Goal: Information Seeking & Learning: Learn about a topic

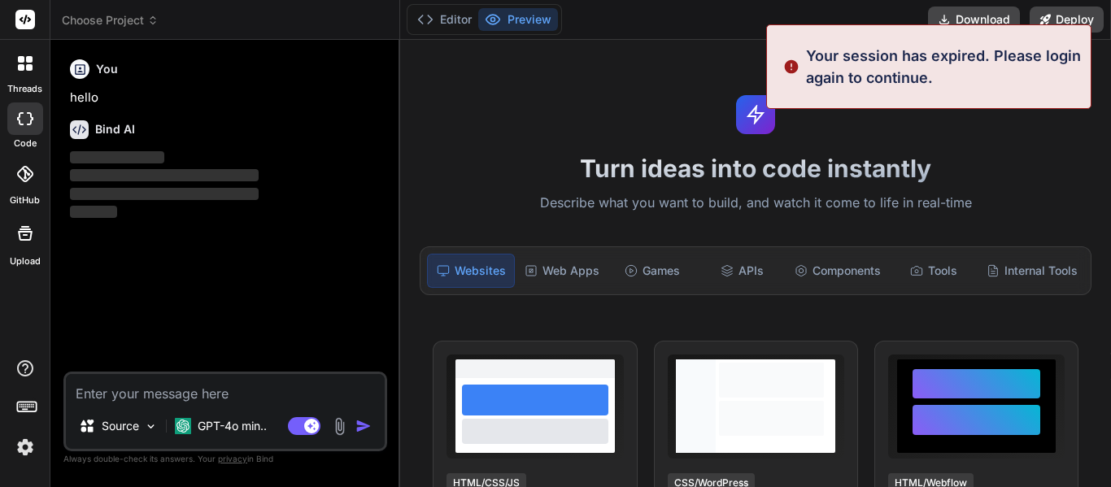
type textarea "x"
type textarea "[PERSON_NAME] “planetary model” states that electrons are in specific energy le…"
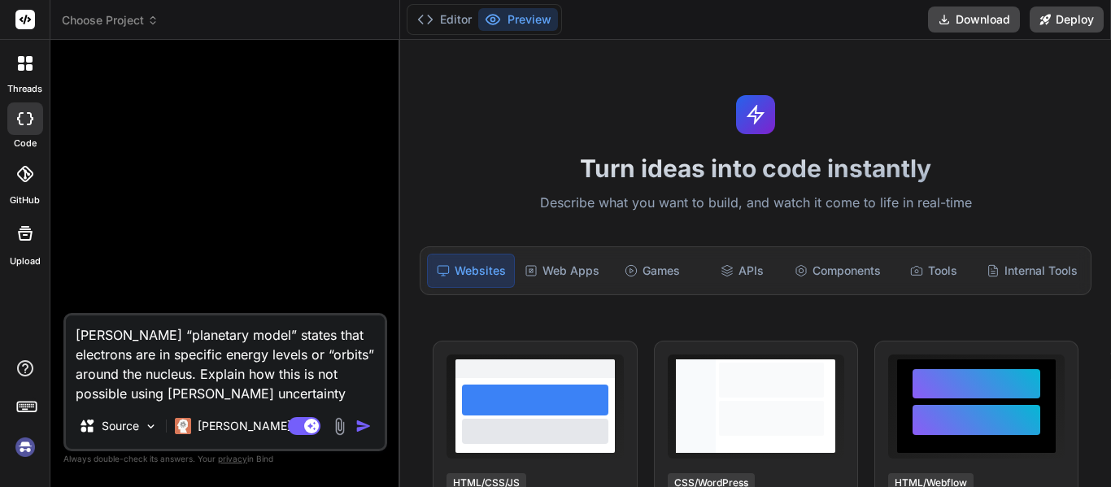
type textarea "x"
type textarea "[PERSON_NAME] “planetary model” states that electrons are in specific energy le…"
click at [365, 428] on img "button" at bounding box center [363, 426] width 16 height 16
type textarea "x"
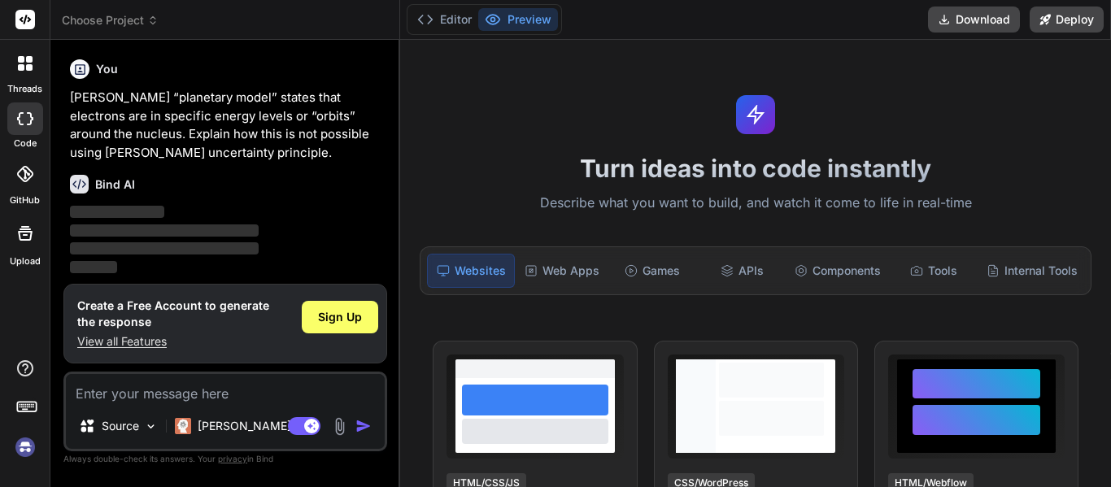
scroll to position [97, 0]
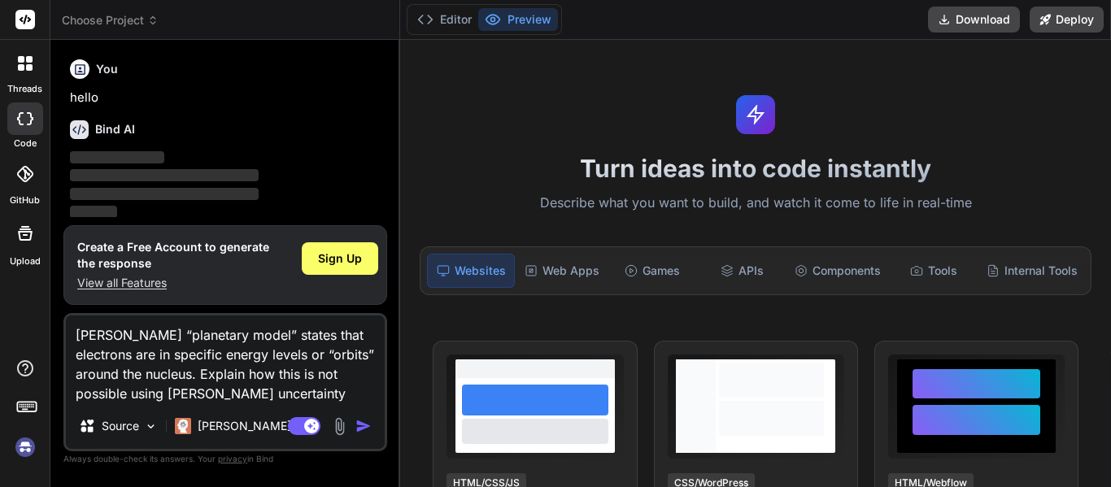
scroll to position [54, 0]
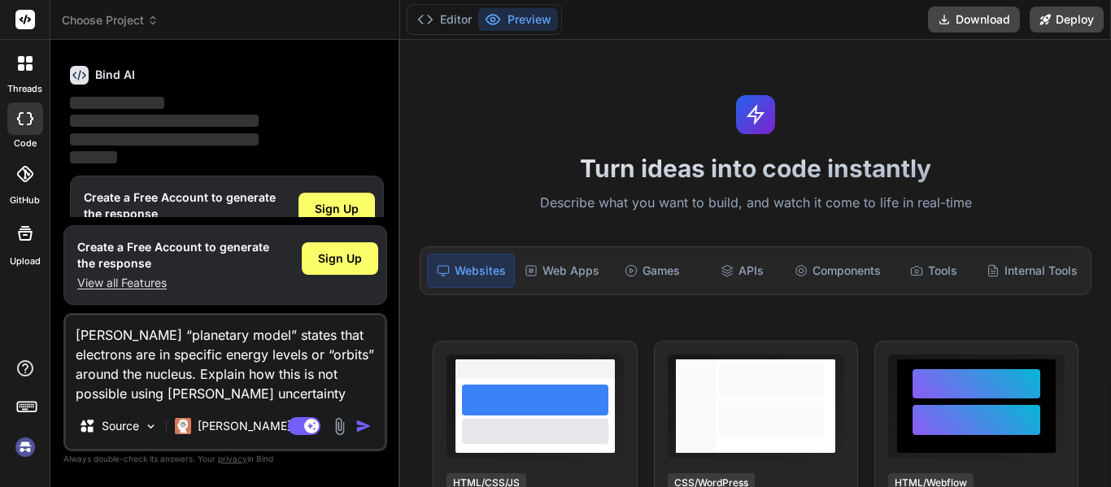
type textarea "x"
drag, startPoint x: 78, startPoint y: 337, endPoint x: 1025, endPoint y: 525, distance: 965.9
click at [1025, 486] on html "threads code GitHub Upload Choose Project Created with Pixso. Bind AI Web Searc…" at bounding box center [555, 243] width 1111 height 487
type textarea "x"
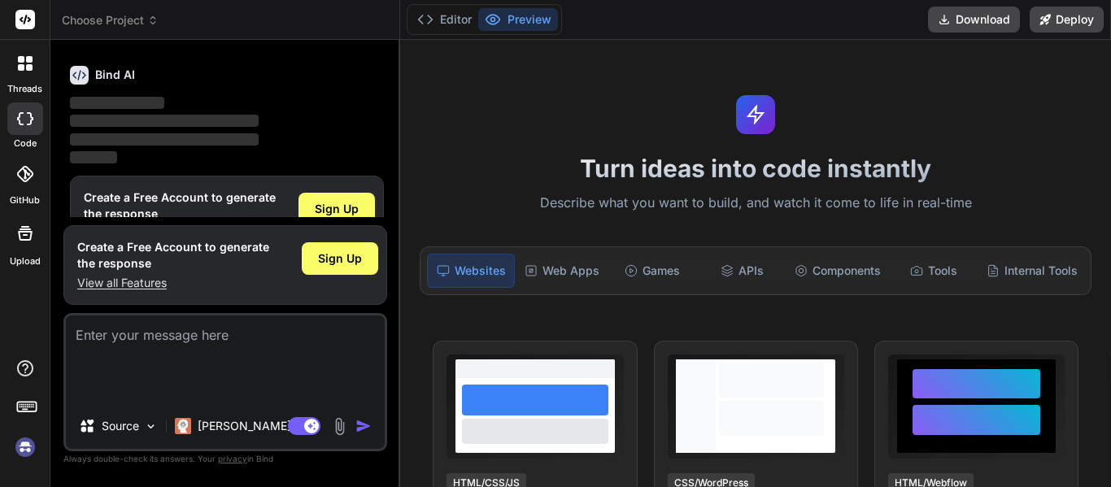
scroll to position [42, 0]
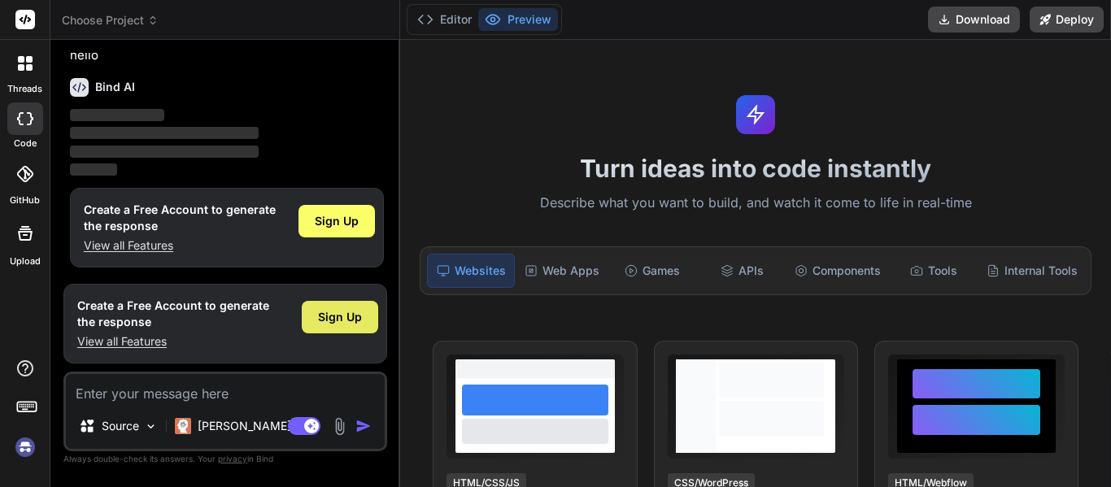
click at [322, 327] on div "Sign Up" at bounding box center [340, 317] width 76 height 33
type textarea "x"
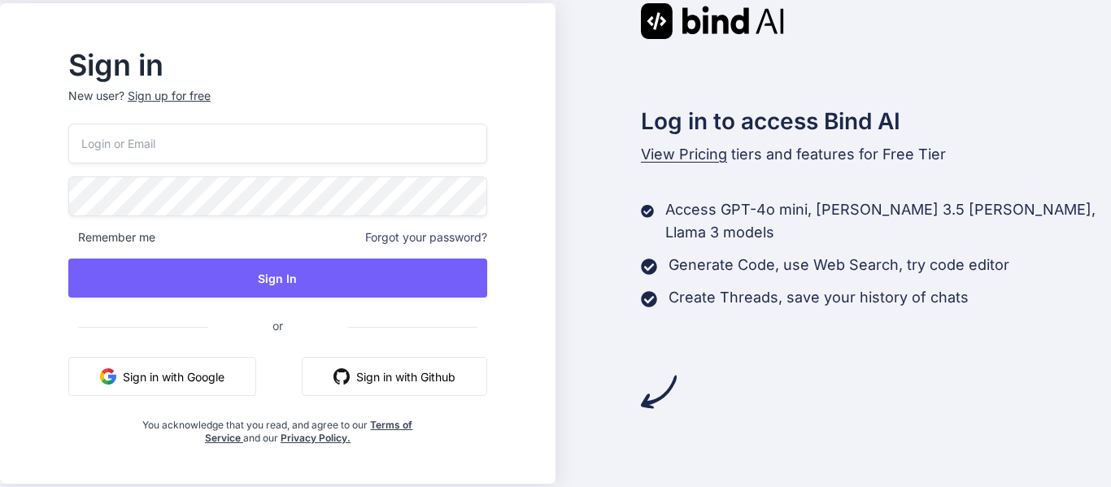
click at [176, 388] on button "Sign in with Google" at bounding box center [162, 376] width 188 height 39
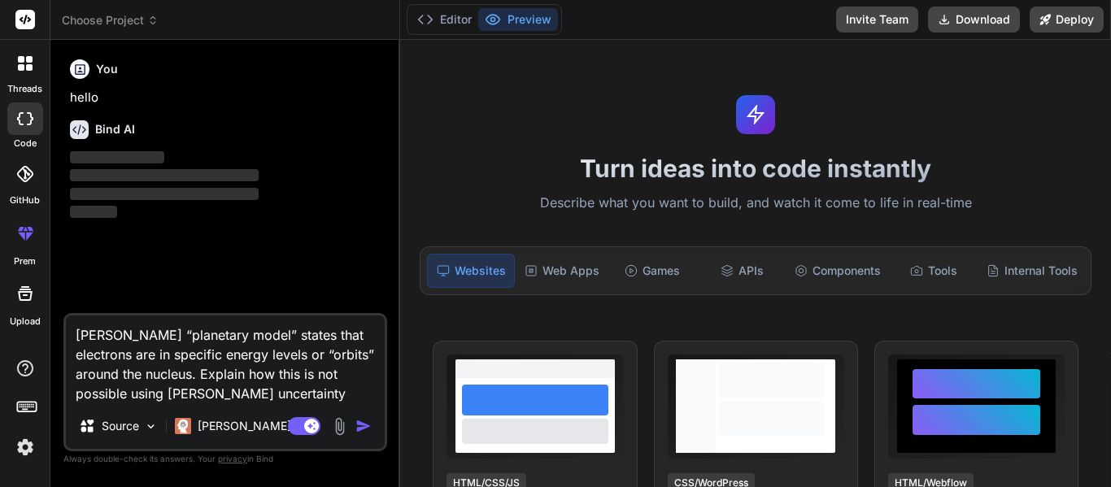
drag, startPoint x: 76, startPoint y: 333, endPoint x: 983, endPoint y: 525, distance: 927.5
click at [983, 486] on html "threads code GitHub prem Upload Choose Project Created with Pixso. Bind AI Web …" at bounding box center [555, 243] width 1111 height 487
type textarea "x"
type textarea "Explain what might have been Thomson’s thought process when he discovered the e…"
click at [362, 423] on img "button" at bounding box center [363, 426] width 16 height 16
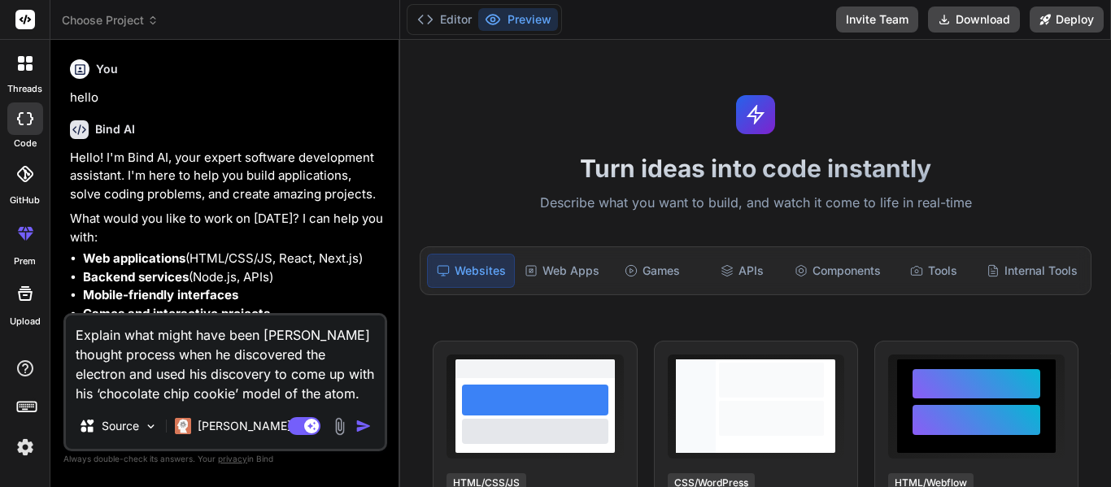
scroll to position [111, 0]
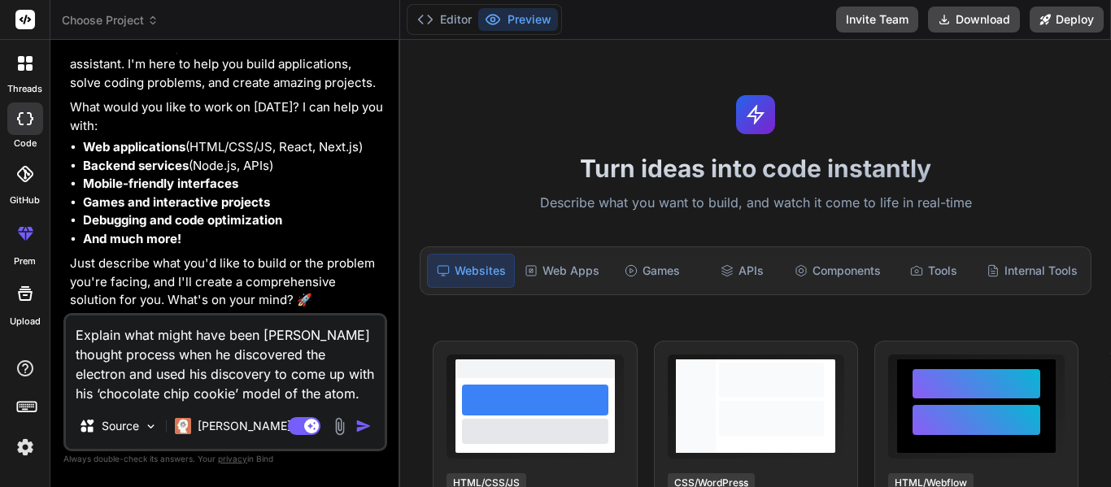
click at [363, 428] on img "button" at bounding box center [363, 426] width 16 height 16
type textarea "x"
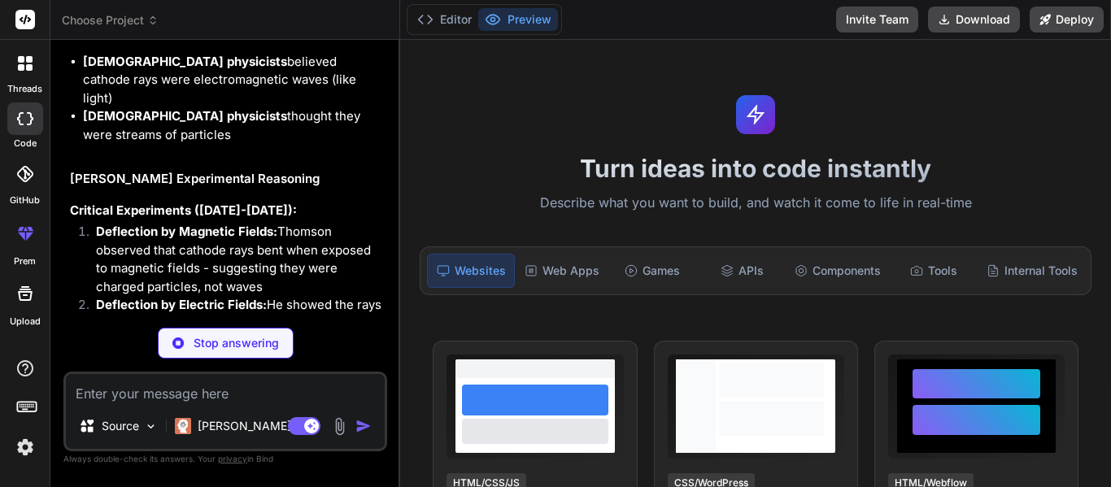
scroll to position [853, 0]
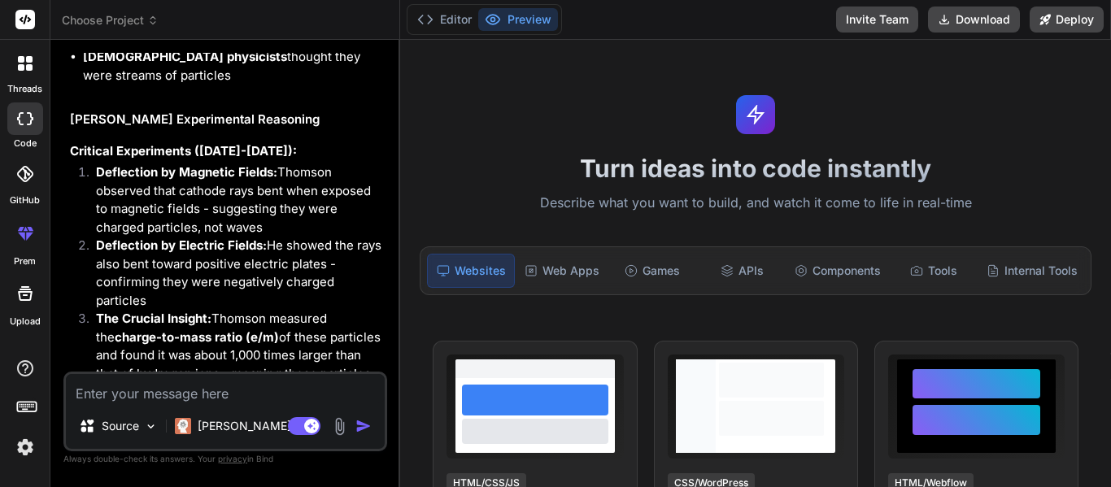
click at [320, 398] on textarea at bounding box center [225, 388] width 319 height 29
paste textarea "Compare and contrast Dalton’s model, Thomson’s model, Rutherford’s model, and B…"
type textarea "x"
type textarea "Compare and contrast Dalton’s model, Thomson’s model, Rutherford’s model, and B…"
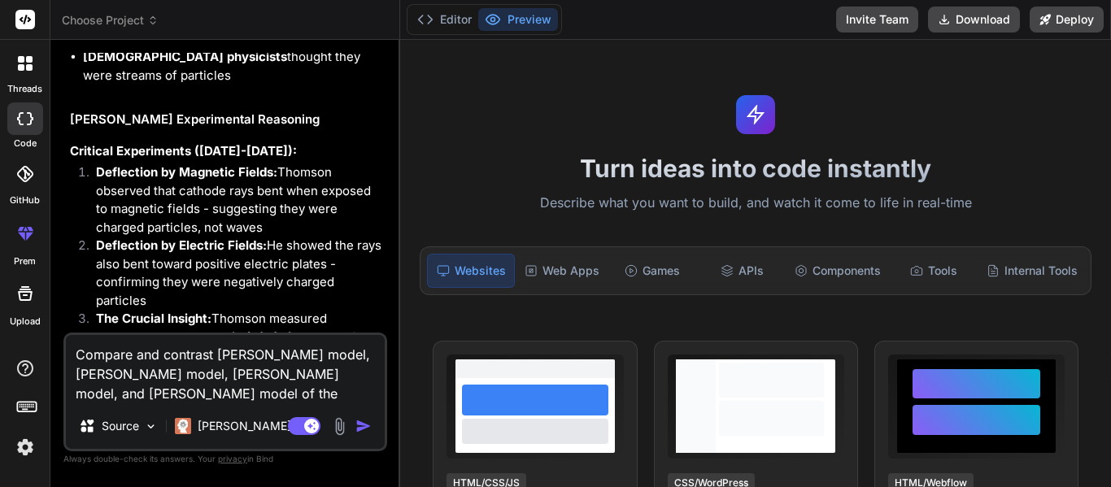
type textarea "x"
type textarea "Compare and contrast Dalton’s model, Thomson’s model, Rutherford’s model, and B…"
type textarea "x"
type textarea "Compare and contrast Dalton’s model, Thomson’s model, Rutherford’s model, and B…"
type textarea "x"
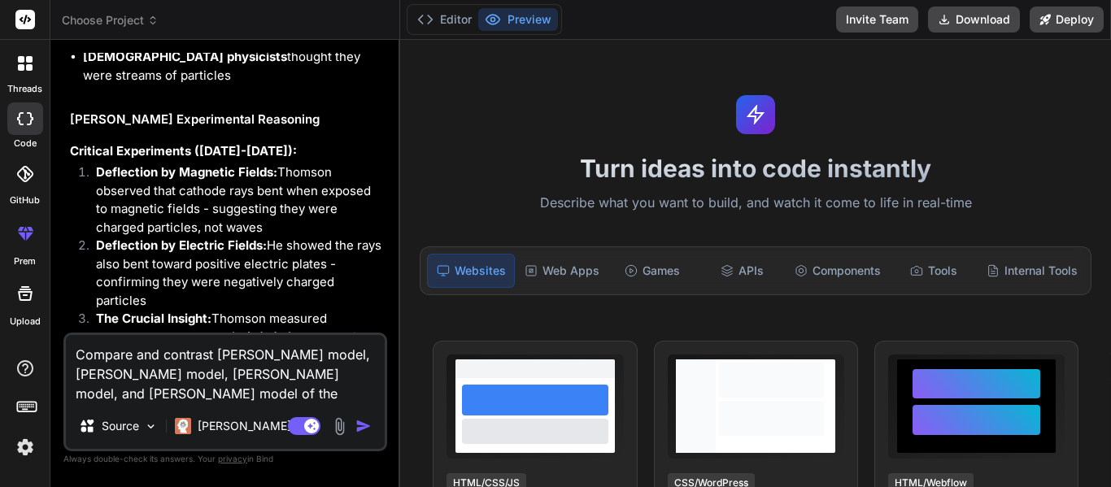
type textarea "Compare and contrast Dalton’s model, Thomson’s model, Rutherford’s model, and B…"
type textarea "x"
type textarea "Compare and contrast Dalton’s model, Thomson’s model, Rutherford’s model, and B…"
type textarea "x"
type textarea "Compare and contrast Dalton’s model, Thomson’s model, Rutherford’s model, and B…"
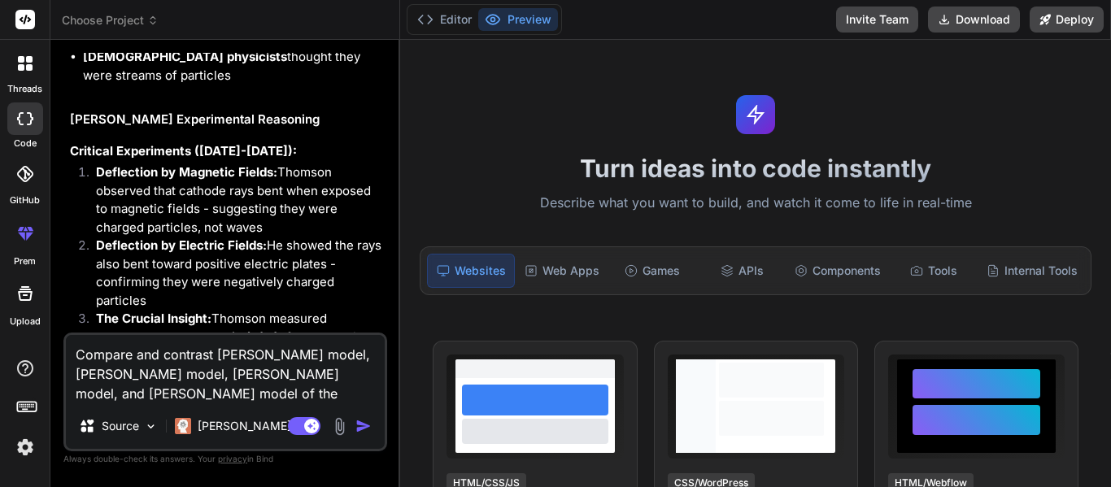
type textarea "x"
type textarea "Compare and contrast Dalton’s model, Thomson’s model, Rutherford’s model, and B…"
type textarea "x"
type textarea "Compare and contrast Dalton’s model, Thomson’s model, Rutherford’s model, and B…"
type textarea "x"
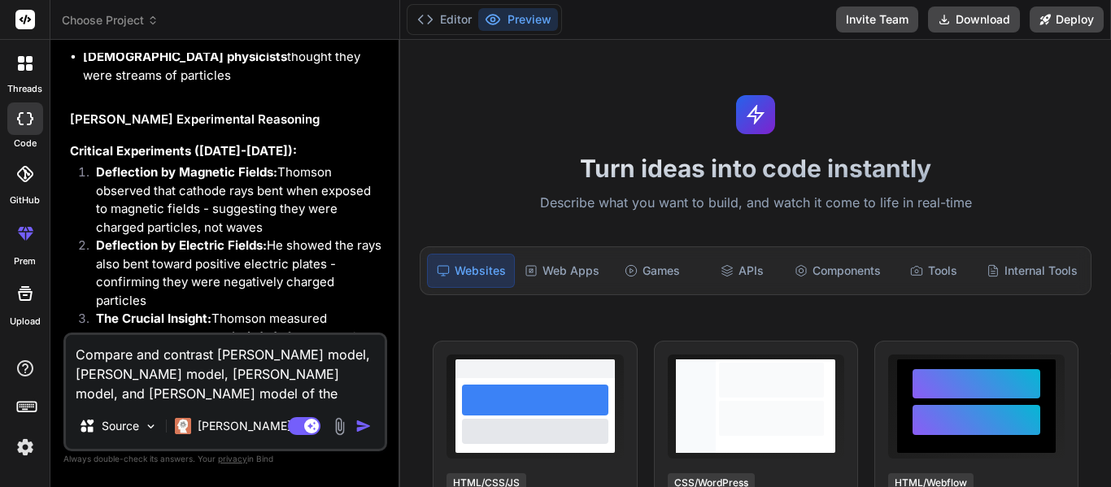
type textarea "Compare and contrast Dalton’s model, Thomson’s model, Rutherford’s model, and B…"
type textarea "x"
type textarea "Compare and contrast Dalton’s model, Thomson’s model, Rutherford’s model, and B…"
type textarea "x"
type textarea "Compare and contrast Dalton’s model, Thomson’s model, Rutherford’s model, and B…"
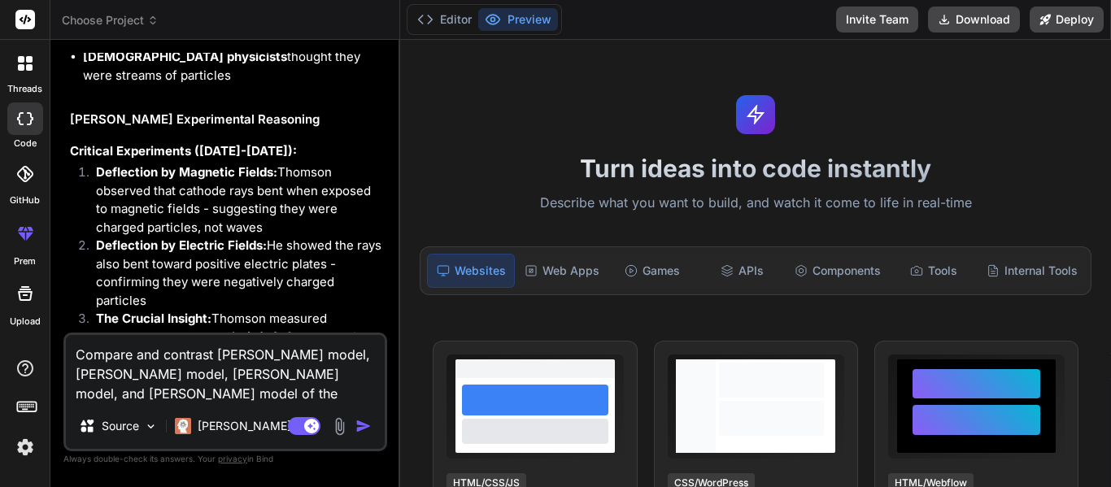
type textarea "x"
type textarea "Compare and contrast Dalton’s model, Thomson’s model, Rutherford’s model, and B…"
type textarea "x"
type textarea "Compare and contrast Dalton’s model, Thomson’s model, Rutherford’s model, and B…"
type textarea "x"
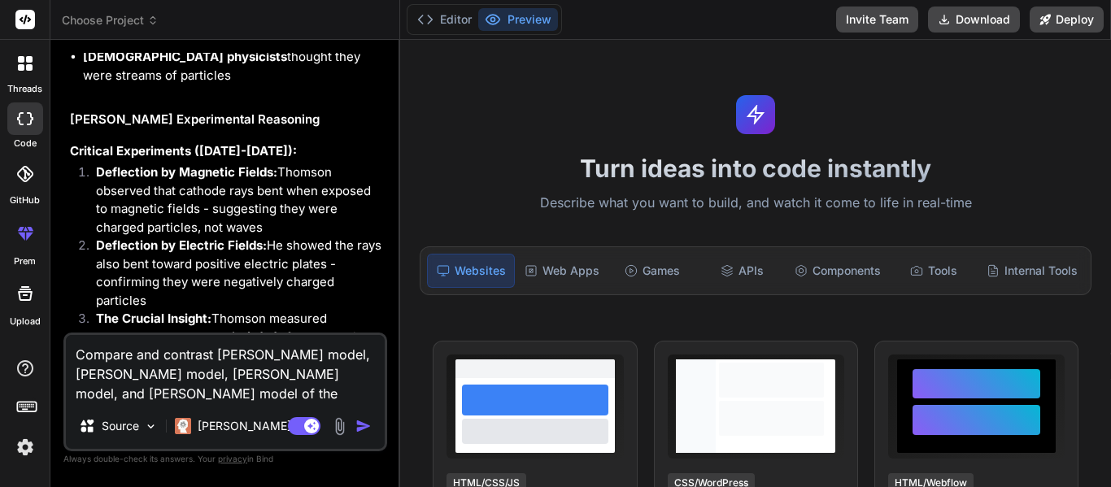
type textarea "Compare and contrast Dalton’s model, Thomson’s model, Rutherford’s model, and B…"
type textarea "x"
type textarea "Compare and contrast Dalton’s model, Thomson’s model, Rutherford’s model, and B…"
type textarea "x"
type textarea "Compare and contrast Dalton’s model, Thomson’s model, Rutherford’s model, and B…"
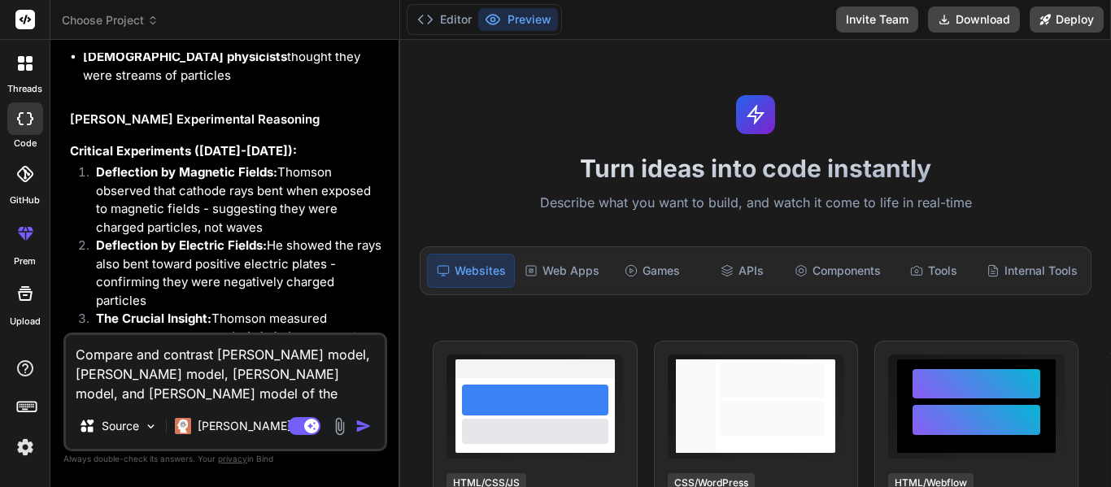
type textarea "x"
type textarea "Compare and contrast Dalton’s model, Thomson’s model, Rutherford’s model, and B…"
type textarea "x"
type textarea "Compare and contrast Dalton’s model, Thomson’s model, Rutherford’s model, and B…"
type textarea "x"
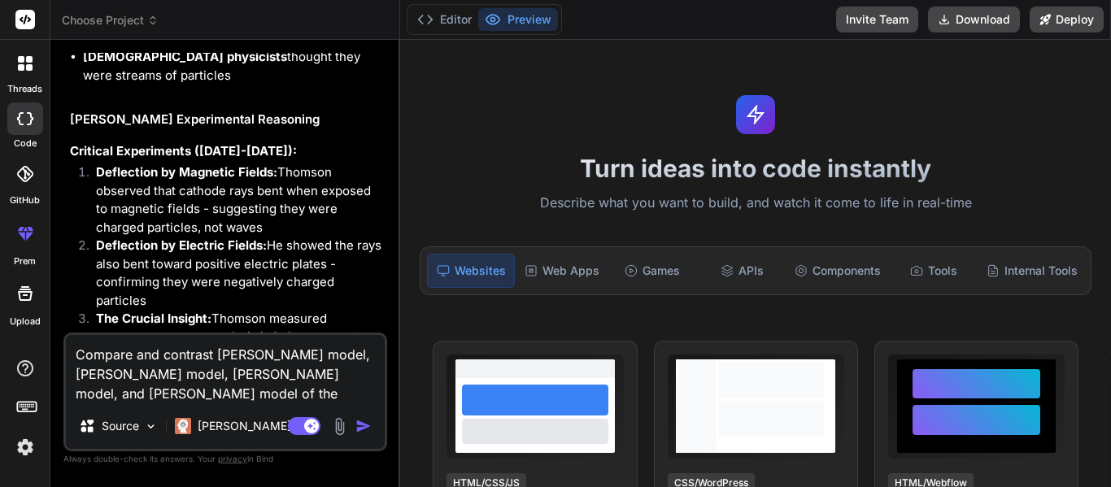
type textarea "Compare and contrast Dalton’s model, Thomson’s model, Rutherford’s model, and B…"
type textarea "x"
type textarea "Compare and contrast Dalton’s model, Thomson’s model, Rutherford’s model, and B…"
type textarea "x"
type textarea "Compare and contrast Dalton’s model, Thomson’s model, Rutherford’s model, and B…"
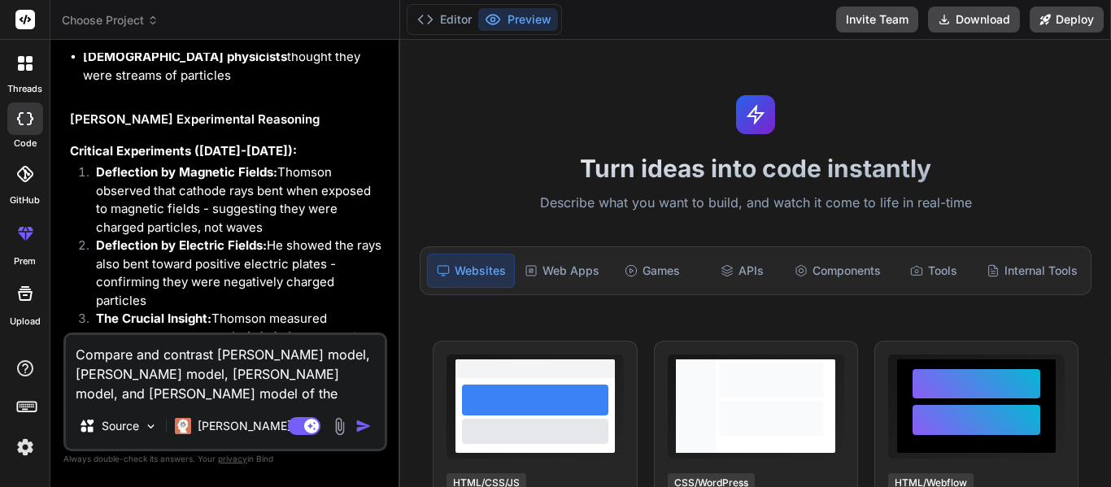
type textarea "x"
type textarea "Compare and contrast Dalton’s model, Thomson’s model, Rutherford’s model, and B…"
type textarea "x"
type textarea "Compare and contrast Dalton’s model, Thomson’s model, Rutherford’s model, and B…"
type textarea "x"
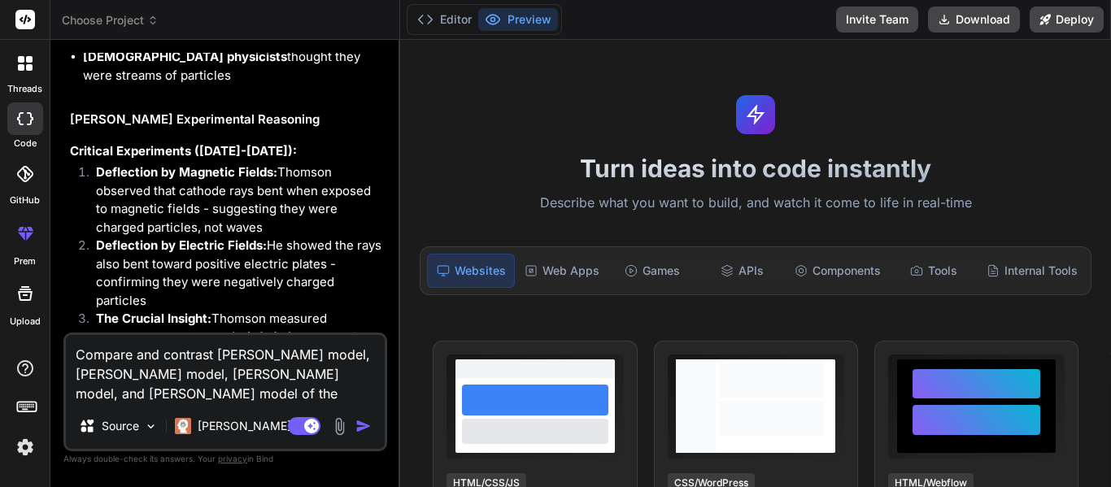
type textarea "Compare and contrast Dalton’s model, Thomson’s model, Rutherford’s model, and B…"
type textarea "x"
type textarea "Compare and contrast Dalton’s model, Thomson’s model, Rutherford’s model, and B…"
type textarea "x"
type textarea "Compare and contrast Dalton’s model, Thomson’s model, Rutherford’s model, and B…"
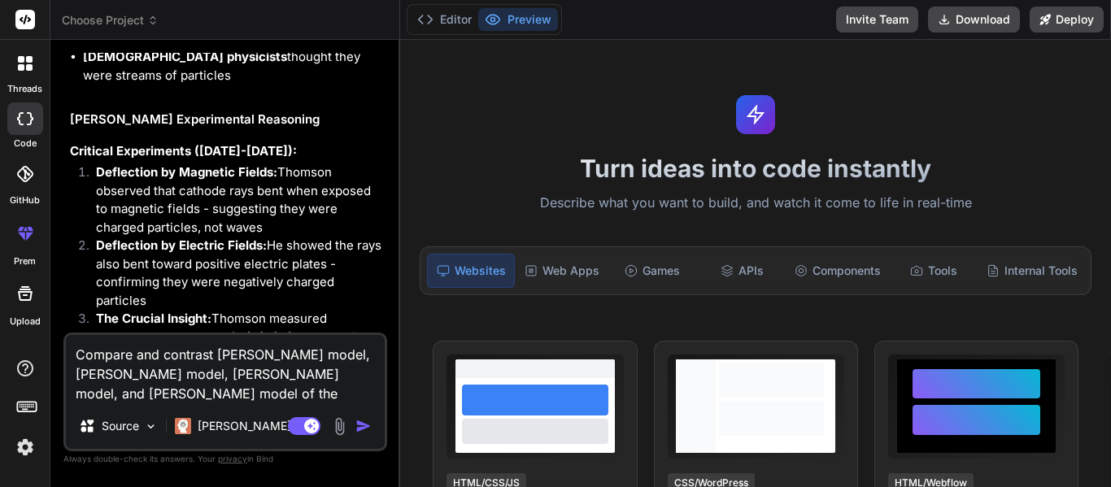
type textarea "x"
type textarea "Compare and contrast Dalton’s model, Thomson’s model, Rutherford’s model, and B…"
type textarea "x"
type textarea "Compare and contrast Dalton’s model, Thomson’s model, Rutherford’s model, and B…"
type textarea "x"
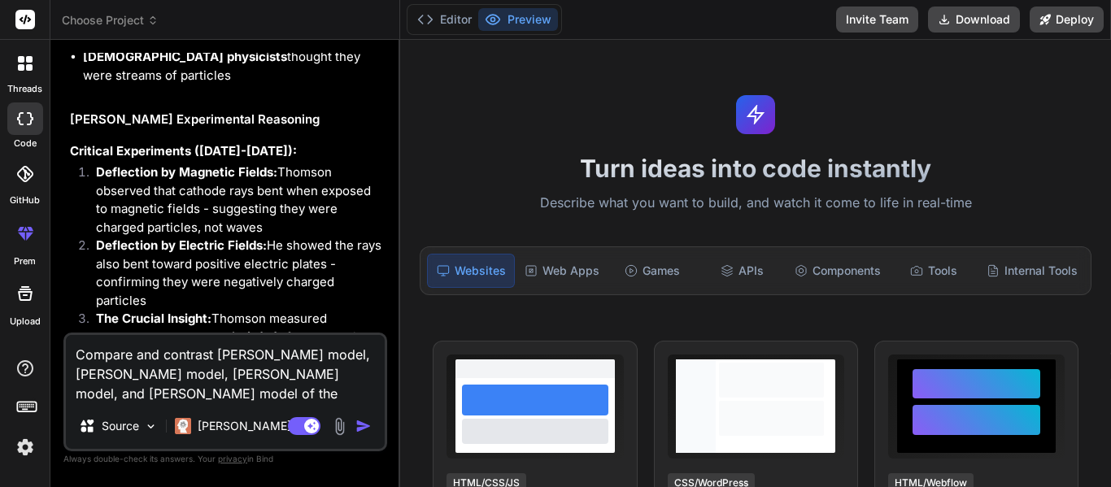
type textarea "Compare and contrast Dalton’s model, Thomson’s model, Rutherford’s model, and B…"
type textarea "x"
type textarea "Compare and contrast Dalton’s model, Thomson’s model, Rutherford’s model, and B…"
type textarea "x"
type textarea "Compare and contrast Dalton’s model, Thomson’s model, Rutherford’s model, and B…"
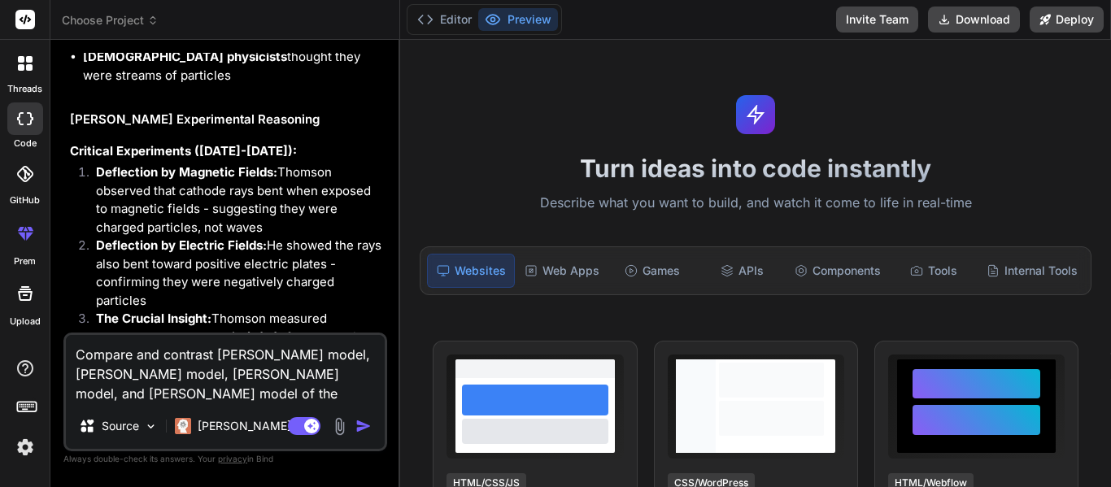
type textarea "x"
type textarea "Compare and contrast Dalton’s model, Thomson’s model, Rutherford’s model, and B…"
type textarea "x"
type textarea "Compare and contrast Dalton’s model, Thomson’s model, Rutherford’s model, and B…"
type textarea "x"
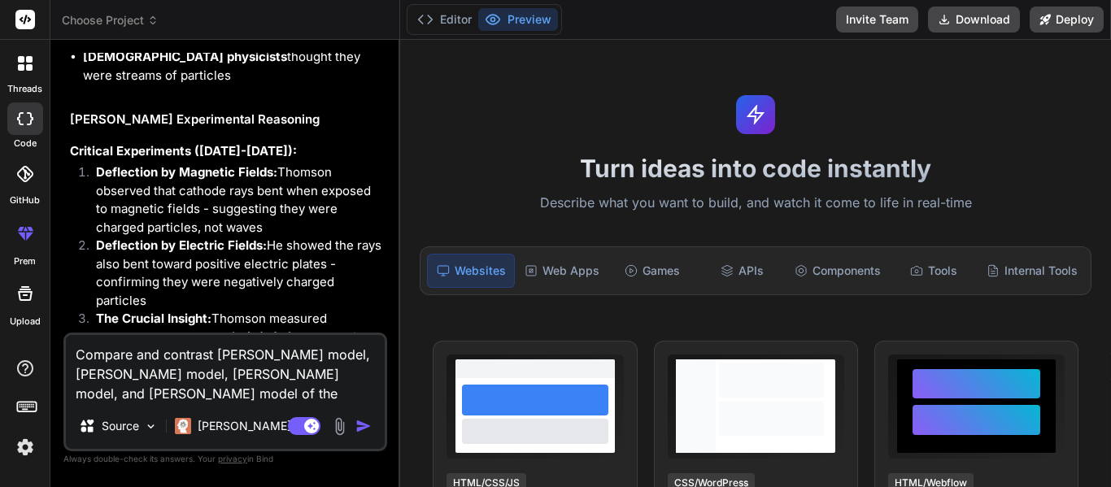
type textarea "Compare and contrast Dalton’s model, Thomson’s model, Rutherford’s model, and B…"
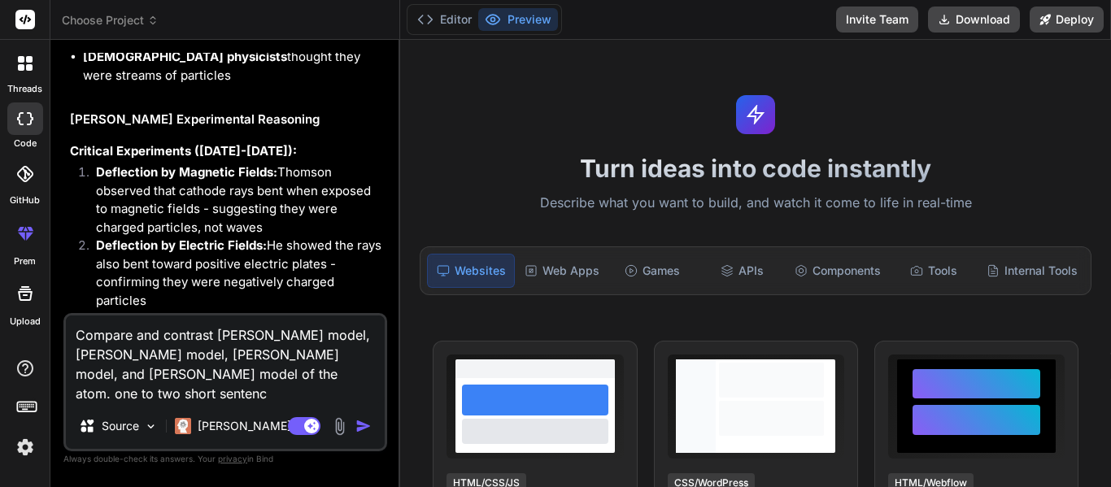
type textarea "x"
type textarea "Compare and contrast Dalton’s model, Thomson’s model, Rutherford’s model, and B…"
type textarea "x"
type textarea "Compare and contrast Dalton’s model, Thomson’s model, Rutherford’s model, and B…"
type textarea "x"
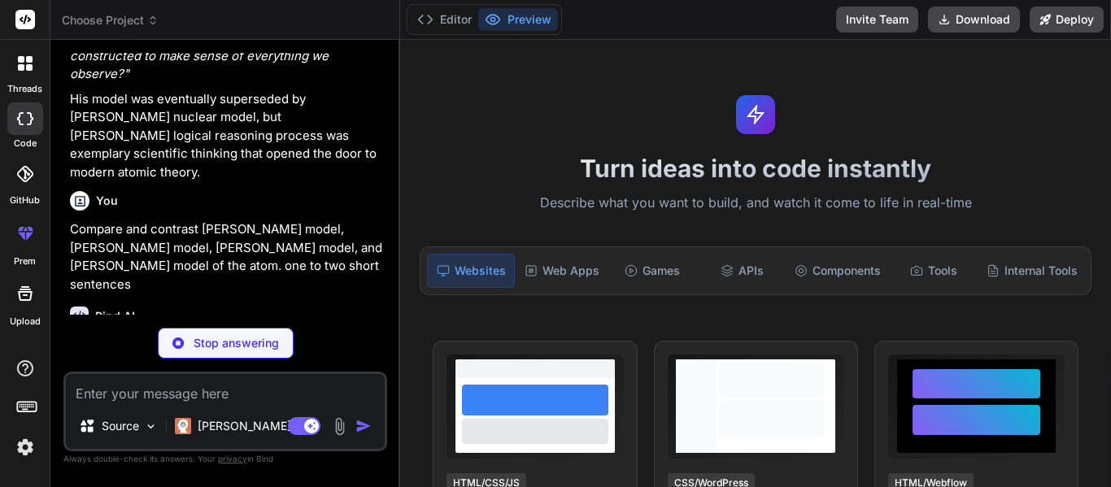
scroll to position [2279, 0]
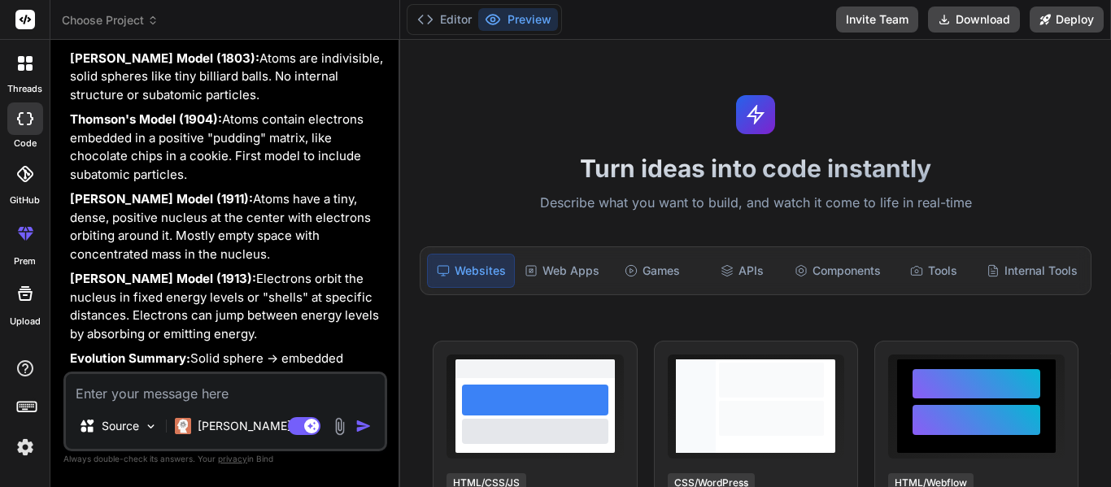
type textarea "x"
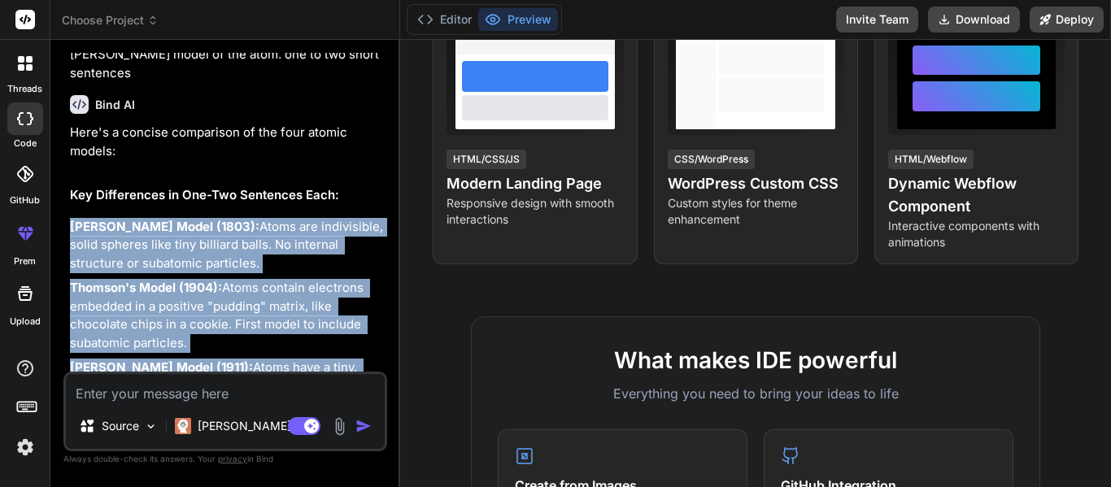
scroll to position [2659, 0]
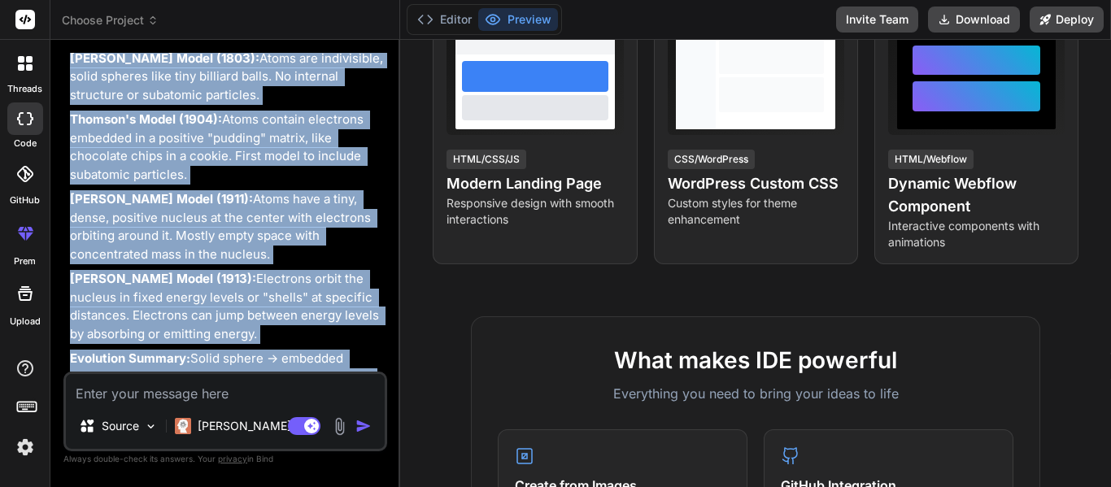
drag, startPoint x: 67, startPoint y: 194, endPoint x: 387, endPoint y: 520, distance: 456.5
click at [387, 486] on html "threads code GitHub prem Upload Choose Project Created with Pixso. Bind AI Web …" at bounding box center [555, 243] width 1111 height 487
copy div "Dalton's Model (1803): Atoms are indivisible, solid spheres like tiny billiard …"
